Goal: Information Seeking & Learning: Learn about a topic

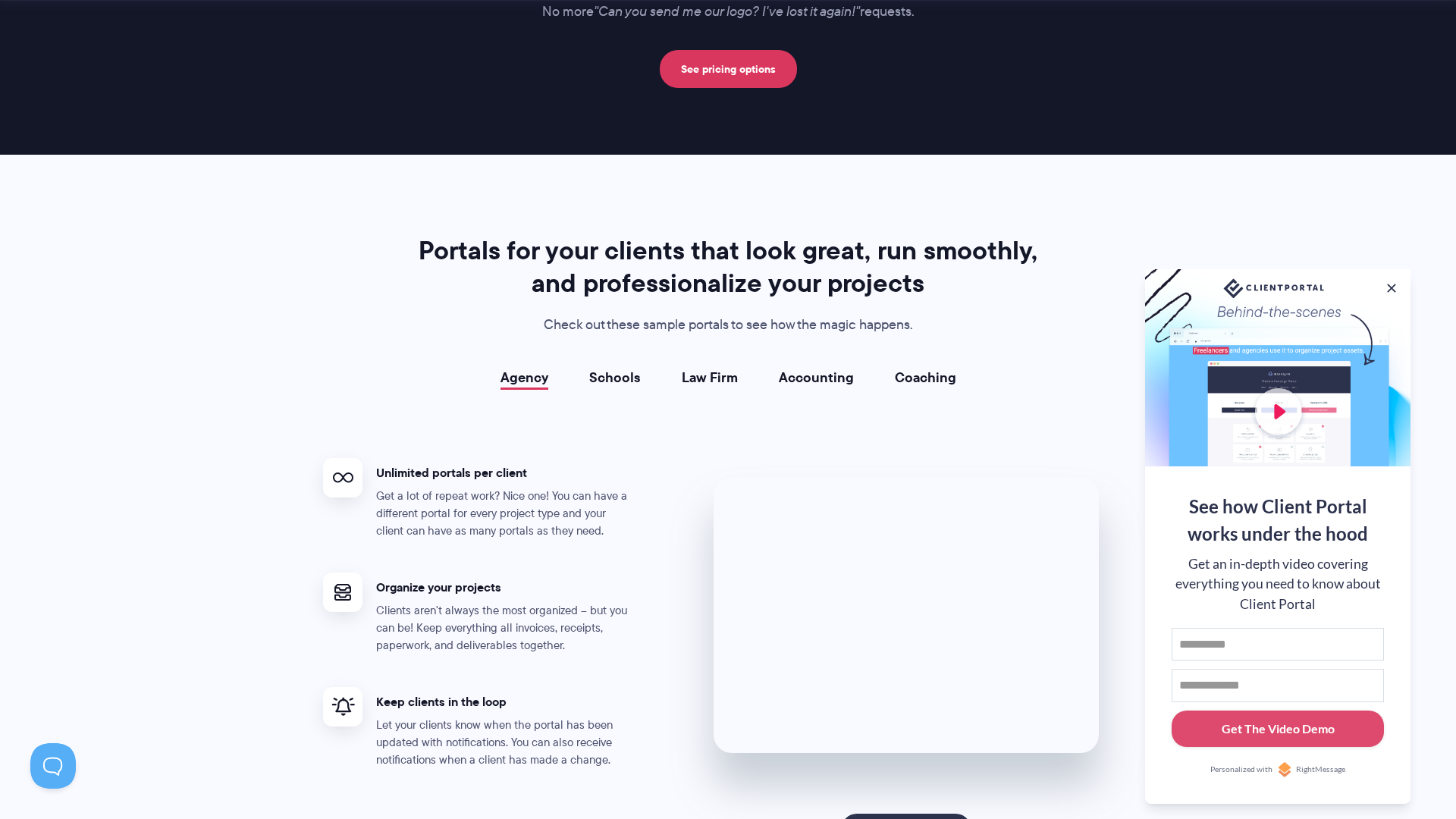
scroll to position [2519, 0]
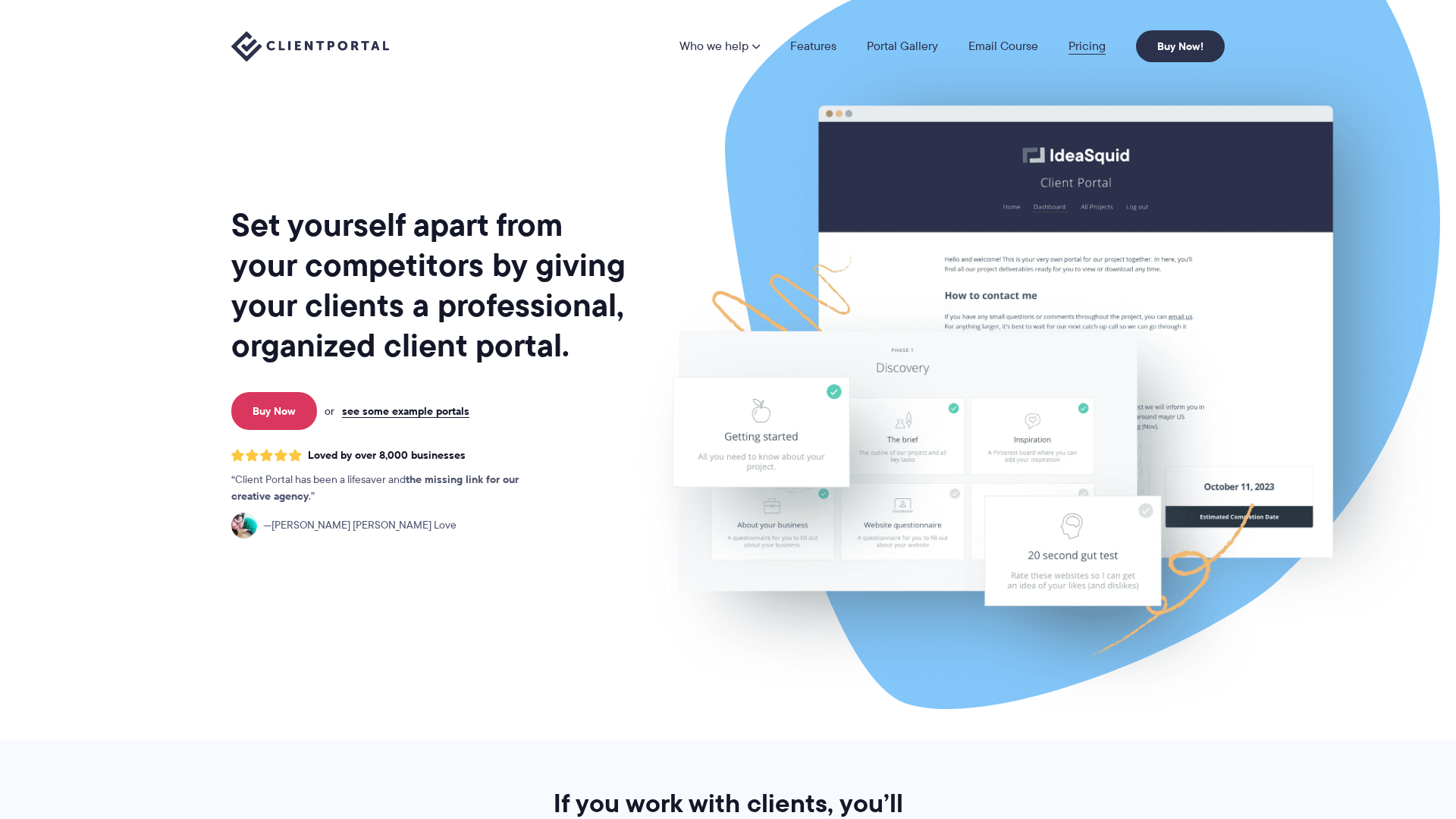
drag, startPoint x: 1065, startPoint y: 50, endPoint x: 1077, endPoint y: 51, distance: 12.0
click at [1066, 50] on li "Pricing" at bounding box center [1087, 46] width 68 height 12
click at [1082, 47] on link "Pricing" at bounding box center [1086, 46] width 37 height 12
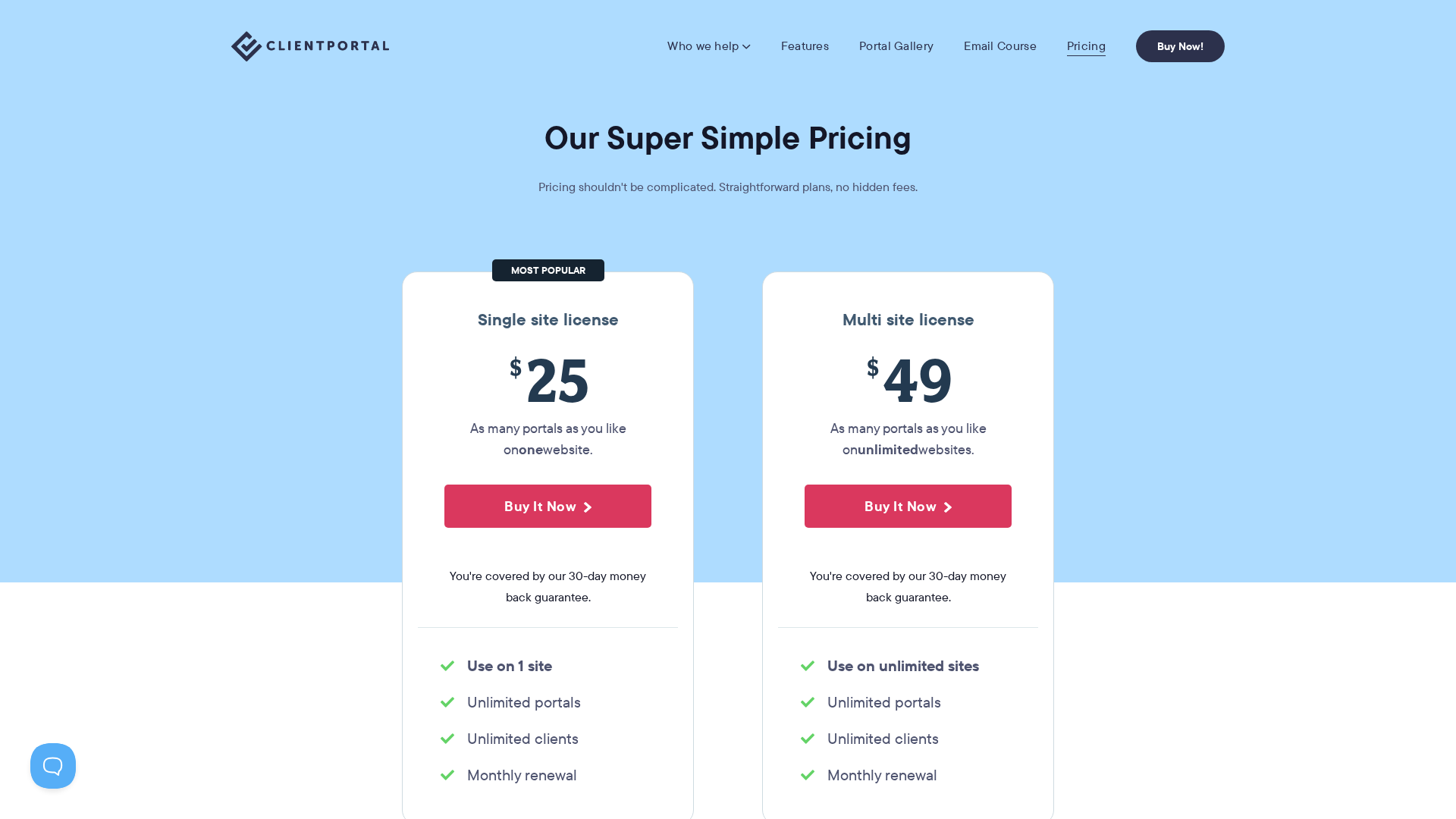
click at [1089, 45] on link "Pricing" at bounding box center [1085, 46] width 39 height 15
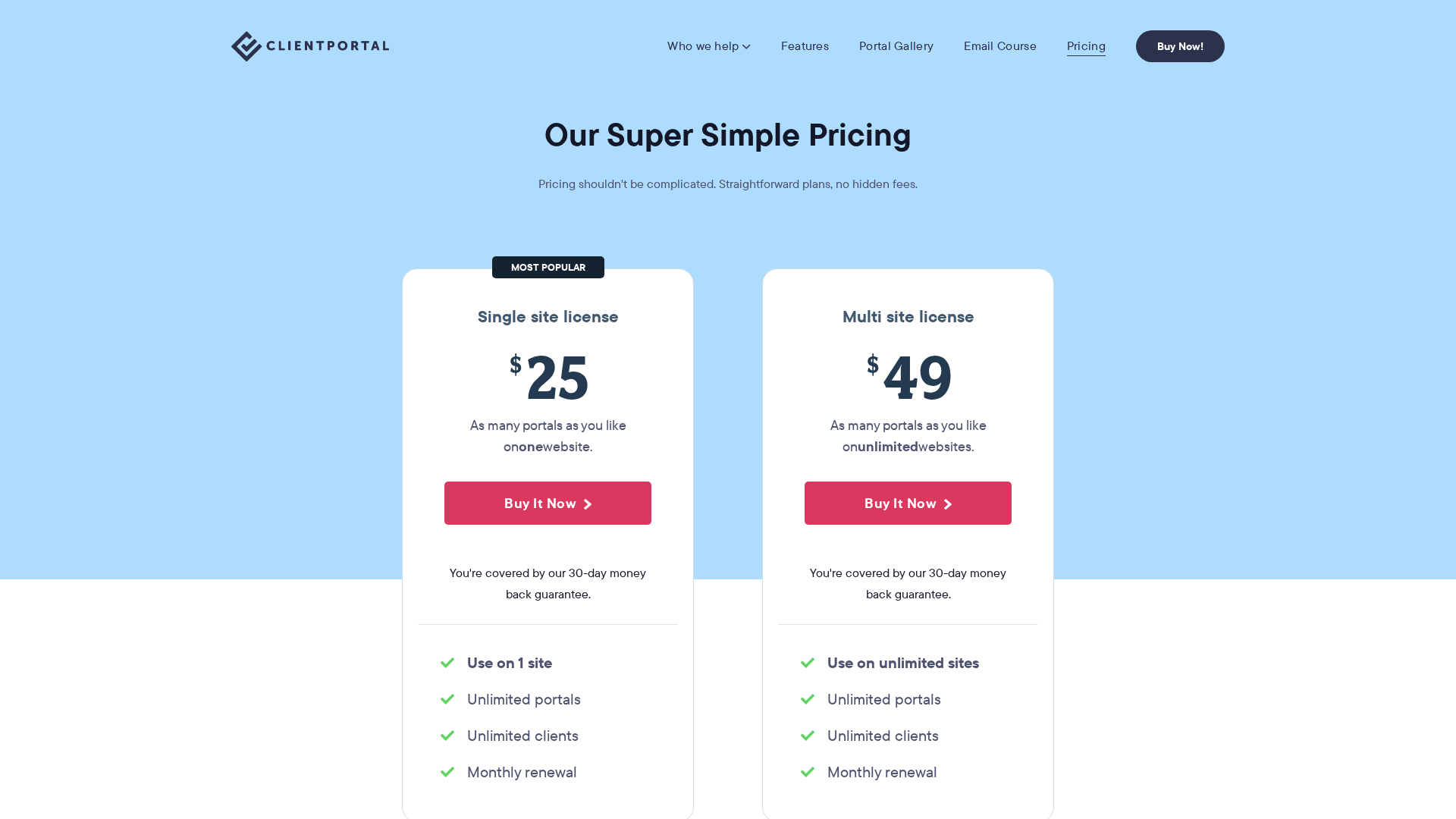
scroll to position [2, 0]
click at [1088, 48] on link "Pricing" at bounding box center [1085, 46] width 39 height 15
